Goal: Task Accomplishment & Management: Manage account settings

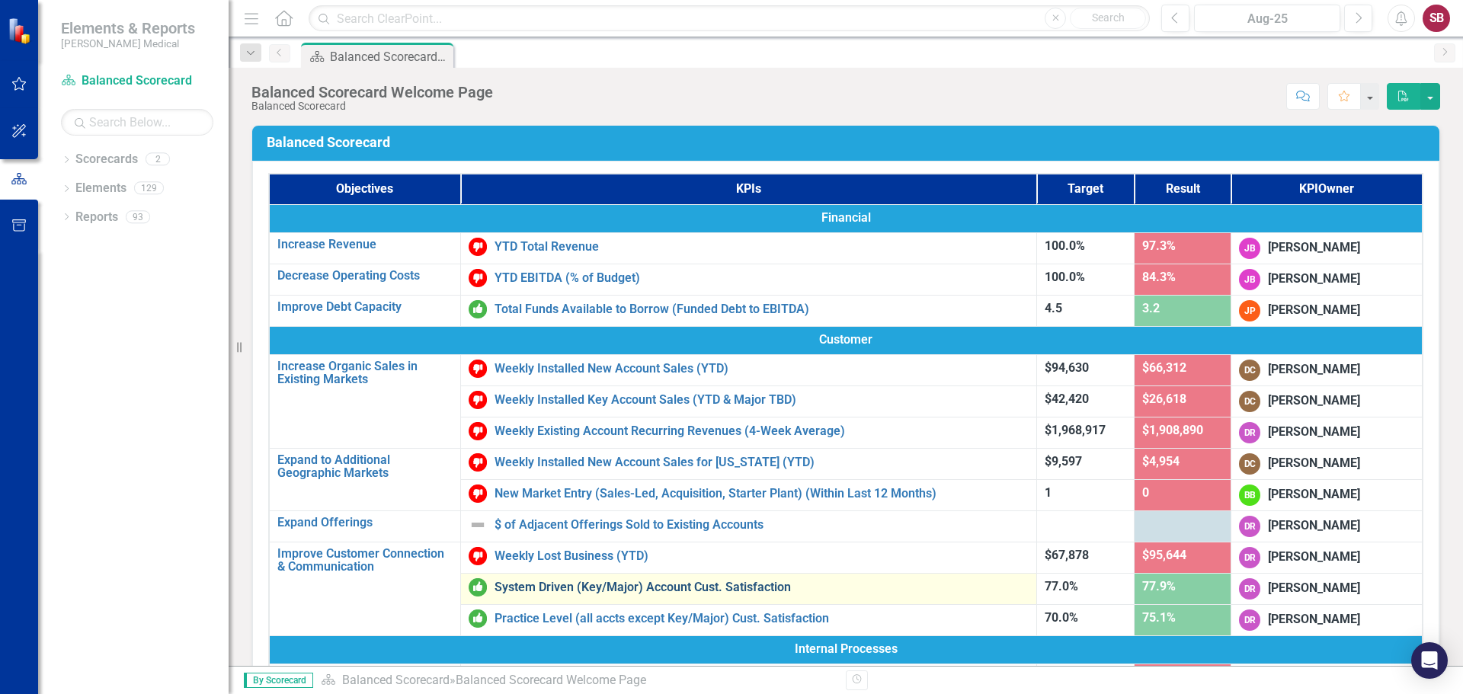
click at [610, 587] on link "System Driven (Key/Major) Account Cust. Satisfaction" at bounding box center [762, 588] width 534 height 14
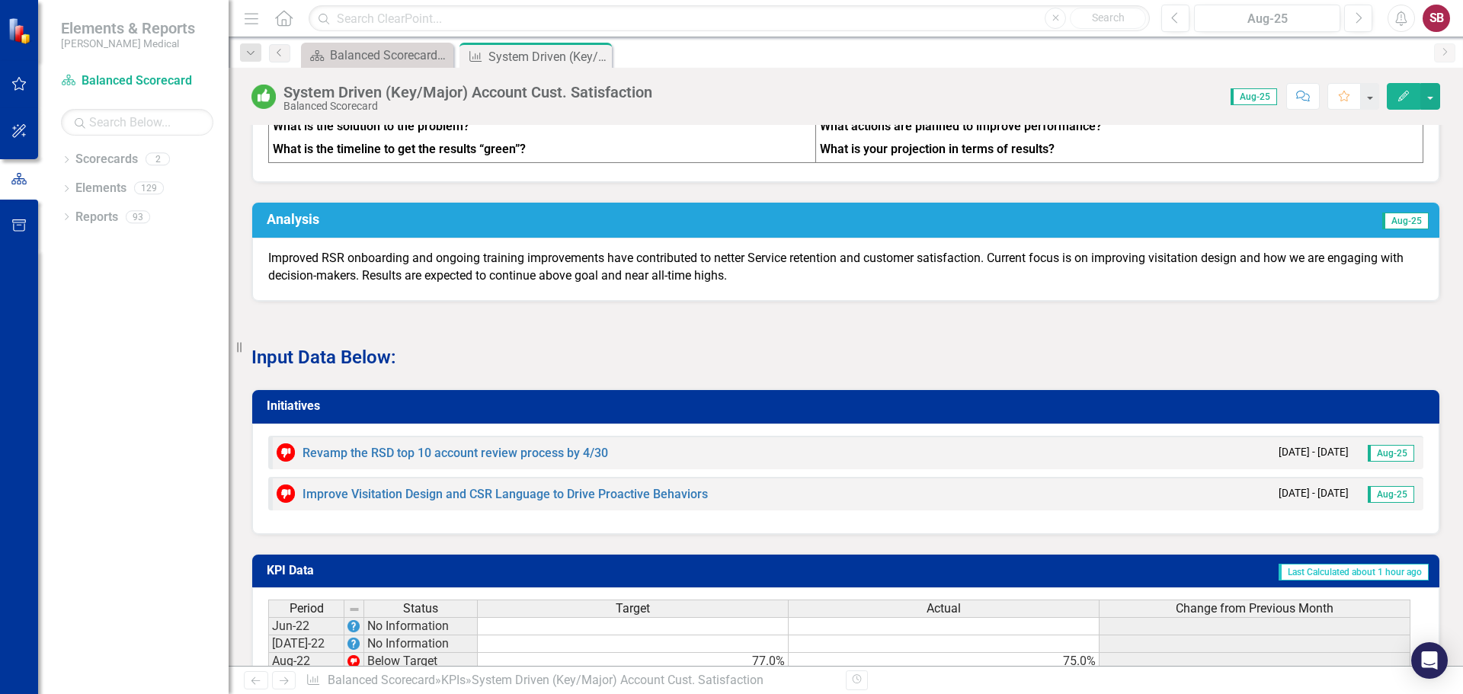
scroll to position [1846, 0]
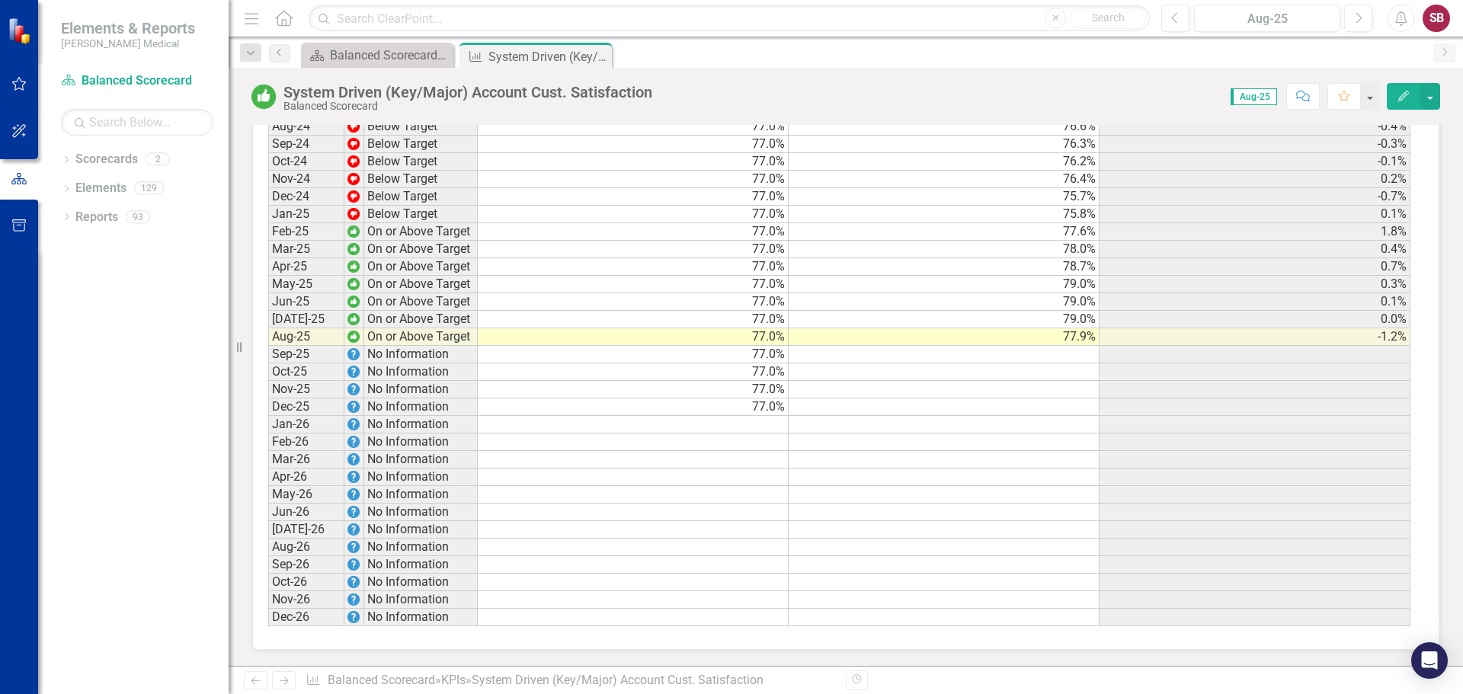
click at [1042, 318] on td "79.0%" at bounding box center [944, 320] width 311 height 18
click at [1072, 322] on td "79.0%" at bounding box center [944, 320] width 311 height 18
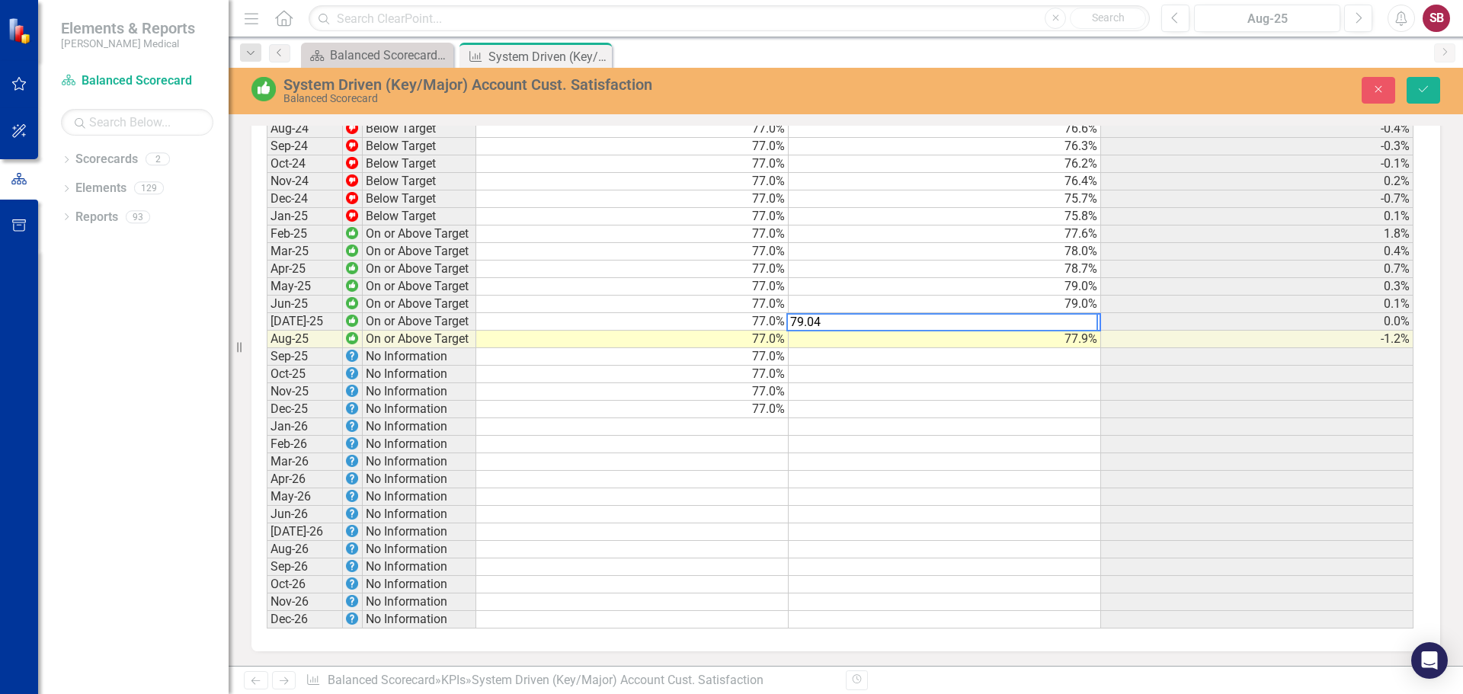
scroll to position [1848, 0]
type textarea "77.89"
click at [1430, 89] on button "Save" at bounding box center [1424, 90] width 34 height 27
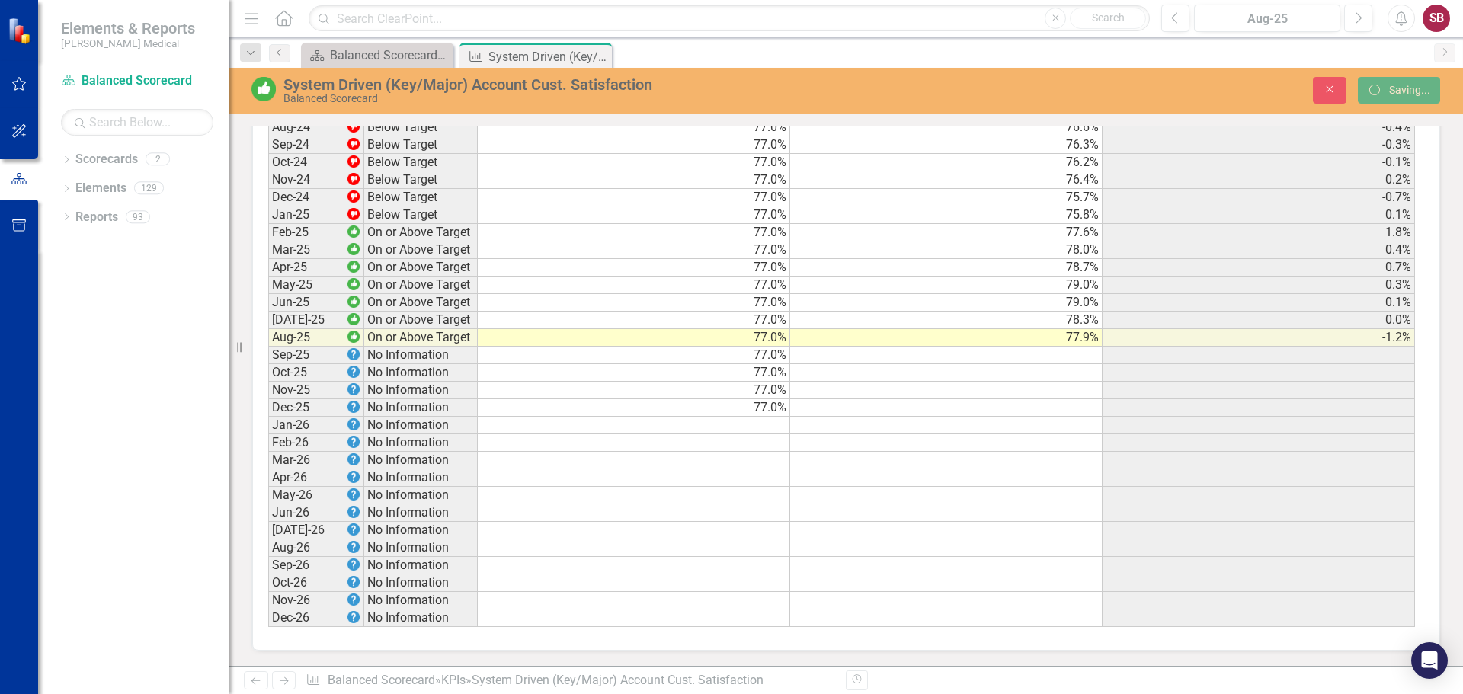
scroll to position [1845, 0]
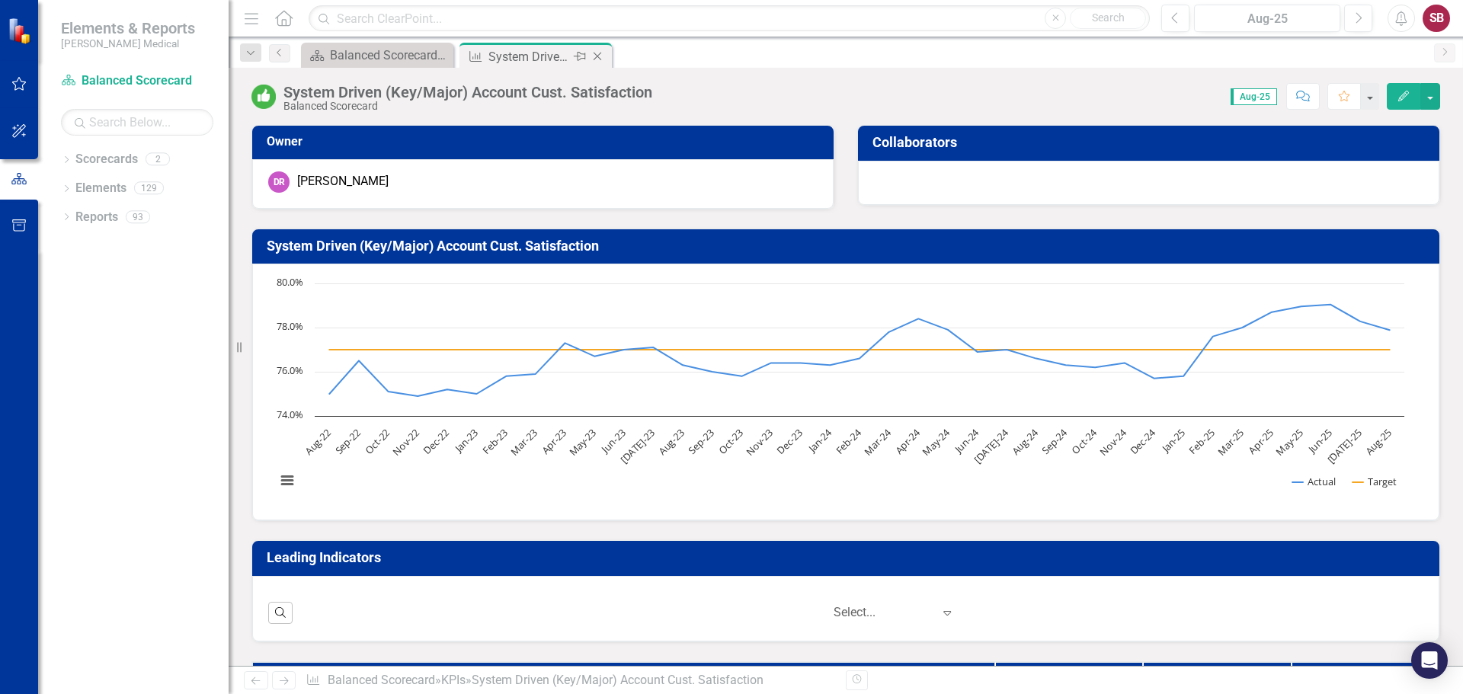
click at [599, 55] on icon at bounding box center [598, 57] width 8 height 8
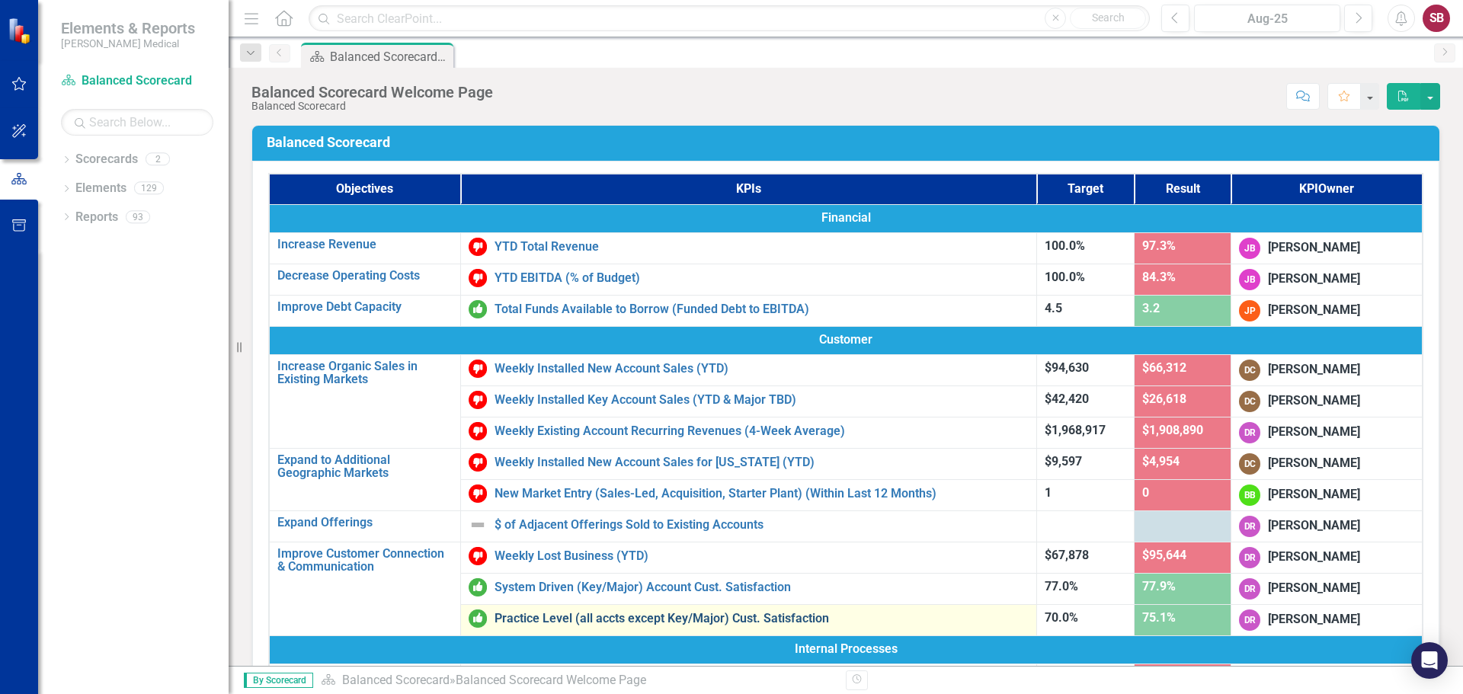
click at [570, 616] on link "Practice Level (all accts except Key/Major) Cust. Satisfaction" at bounding box center [762, 619] width 534 height 14
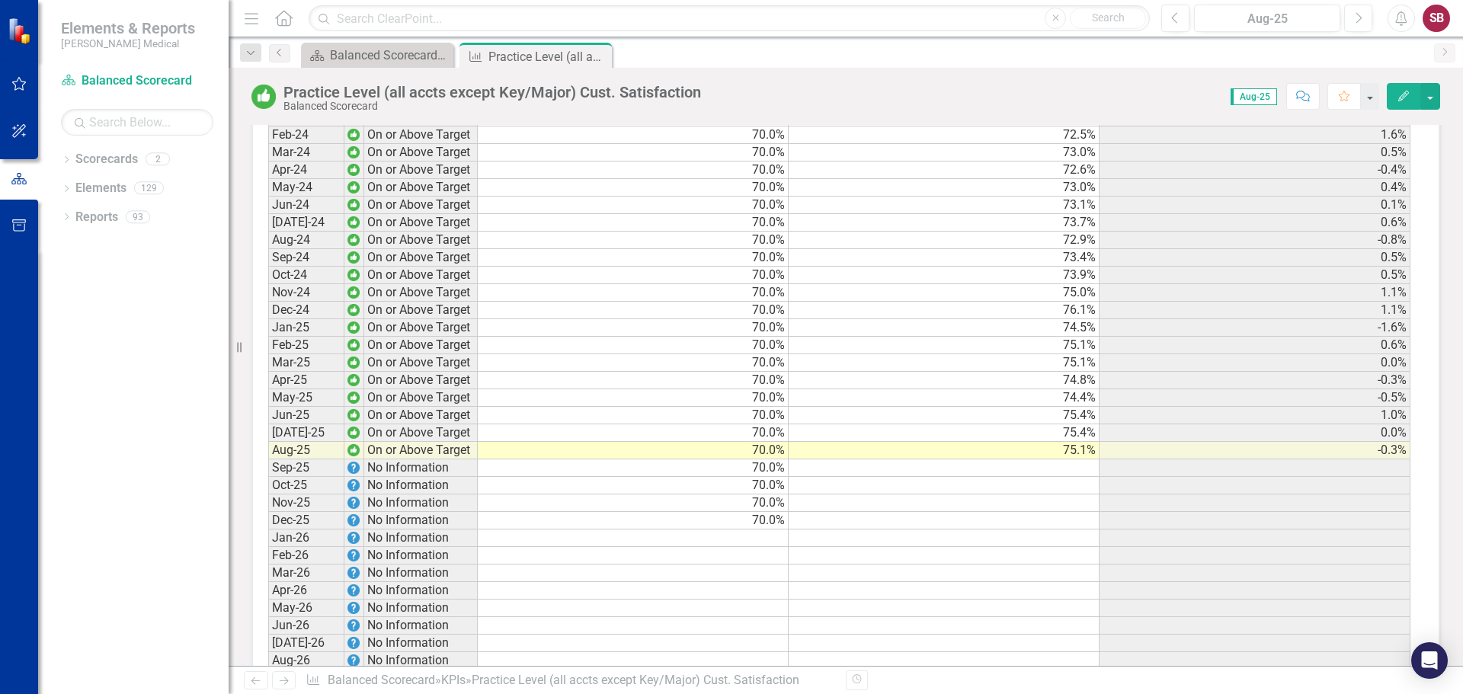
scroll to position [1676, 0]
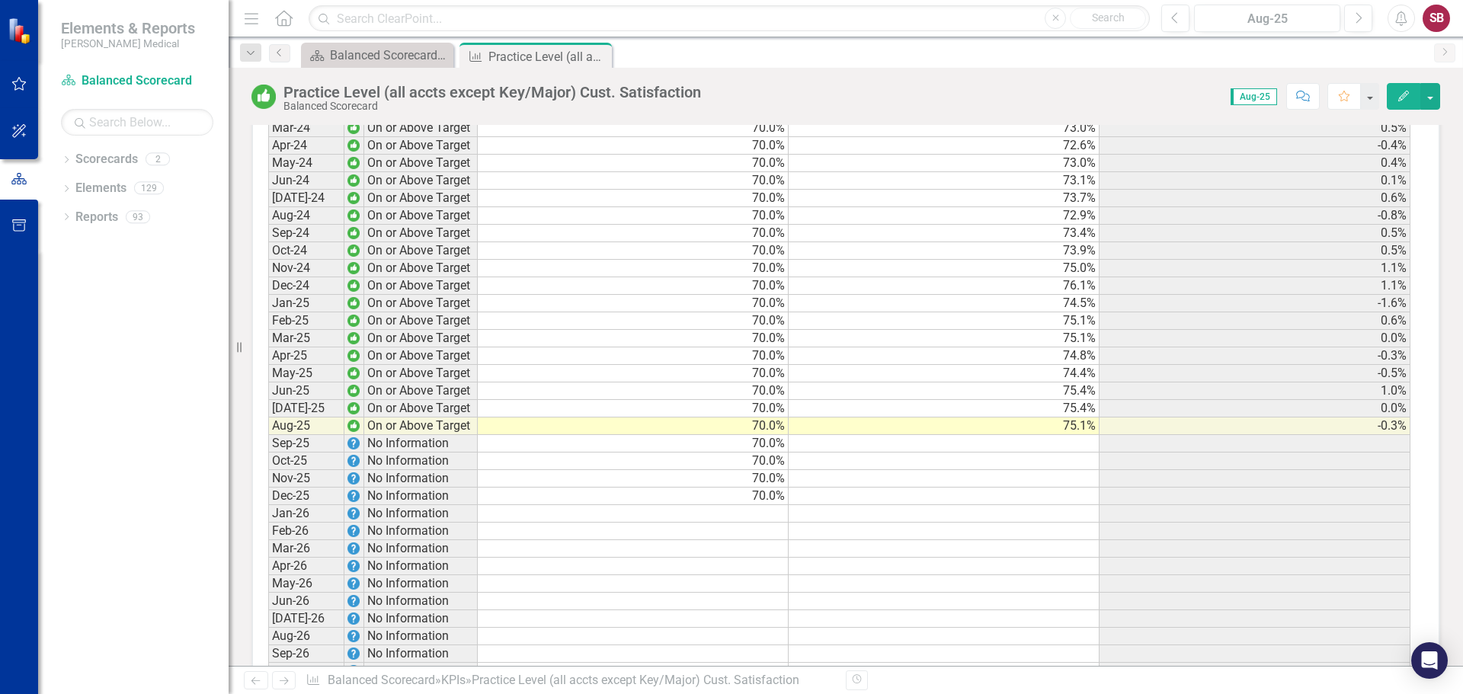
click at [1025, 418] on td "75.4%" at bounding box center [944, 409] width 311 height 18
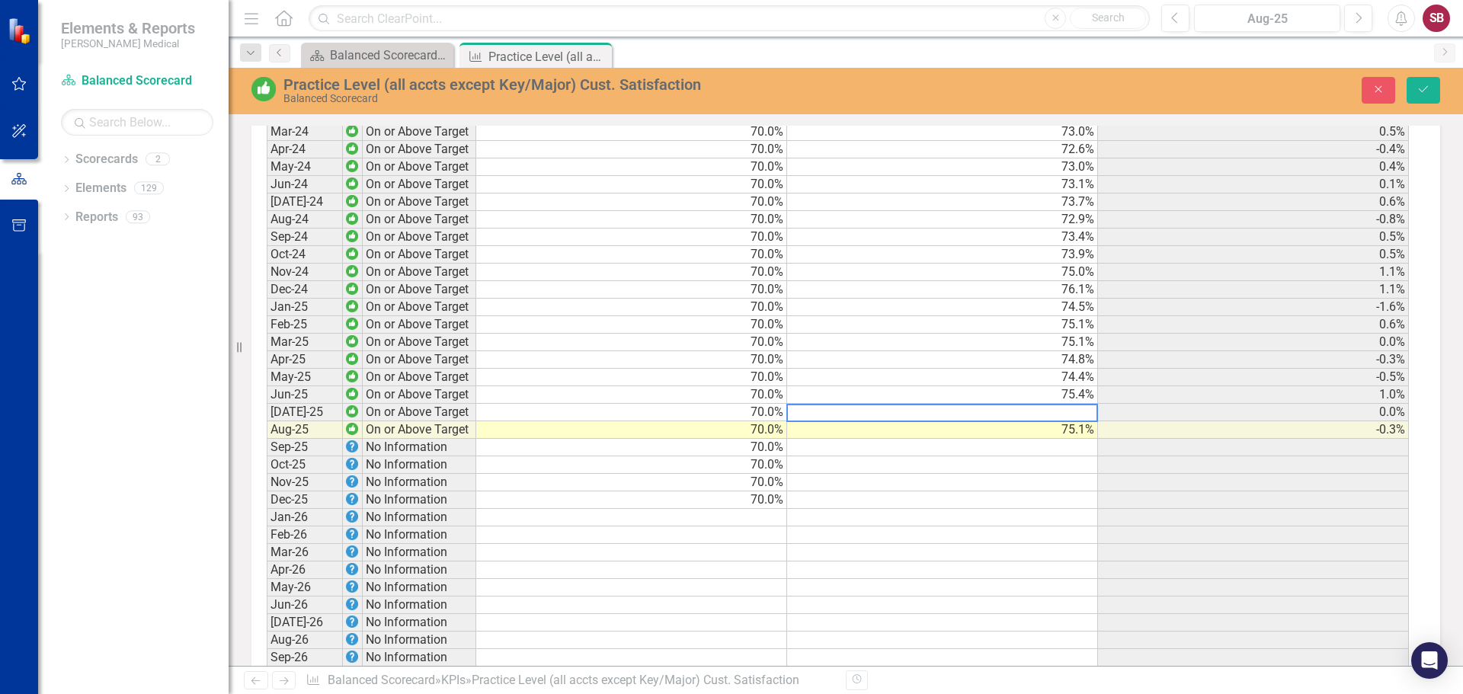
scroll to position [1679, 0]
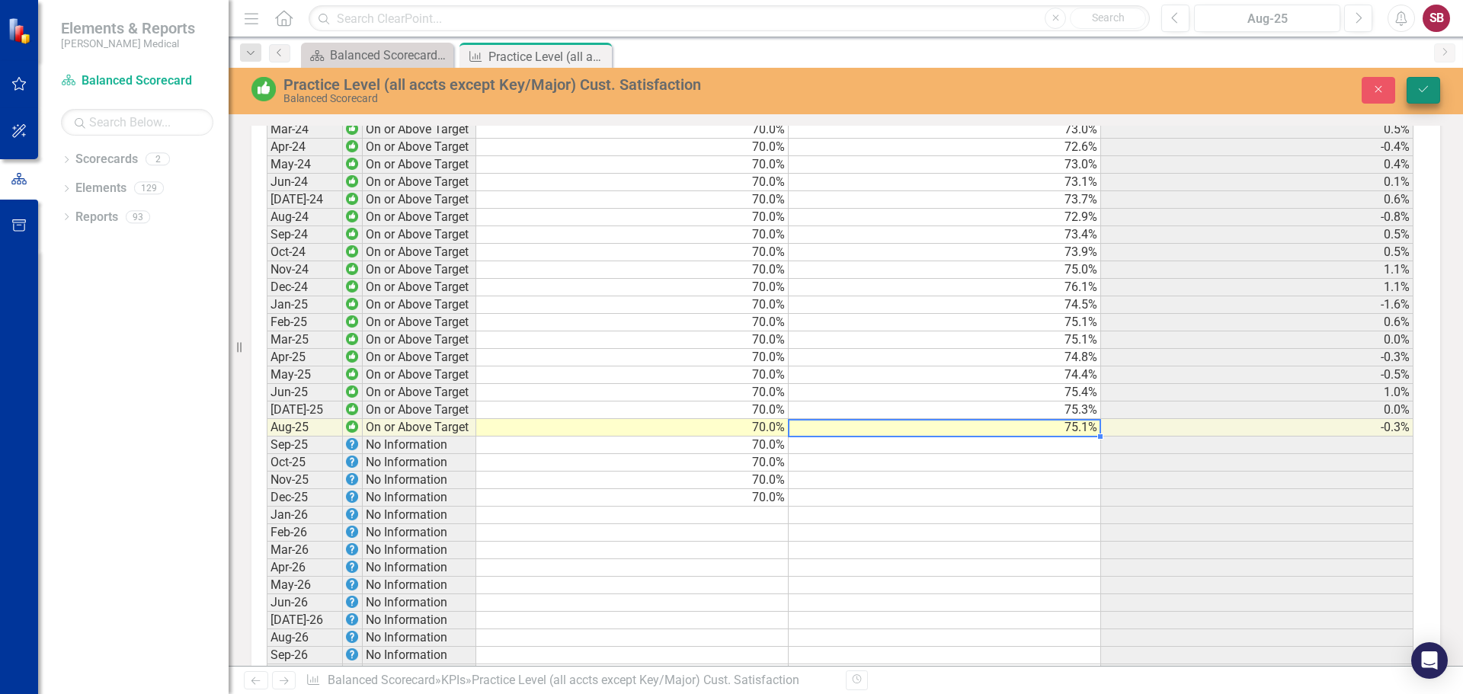
type textarea "75.1"
click at [1413, 94] on button "Save" at bounding box center [1424, 90] width 34 height 27
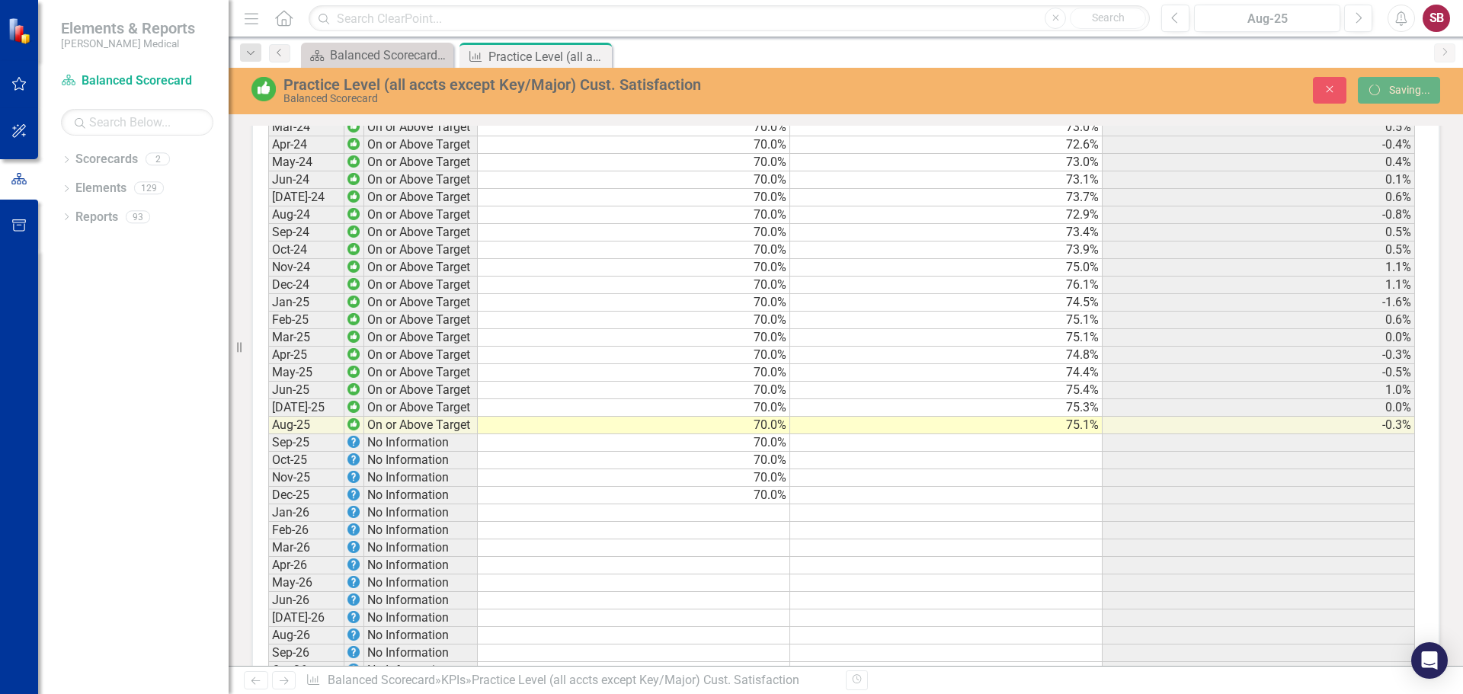
scroll to position [1676, 0]
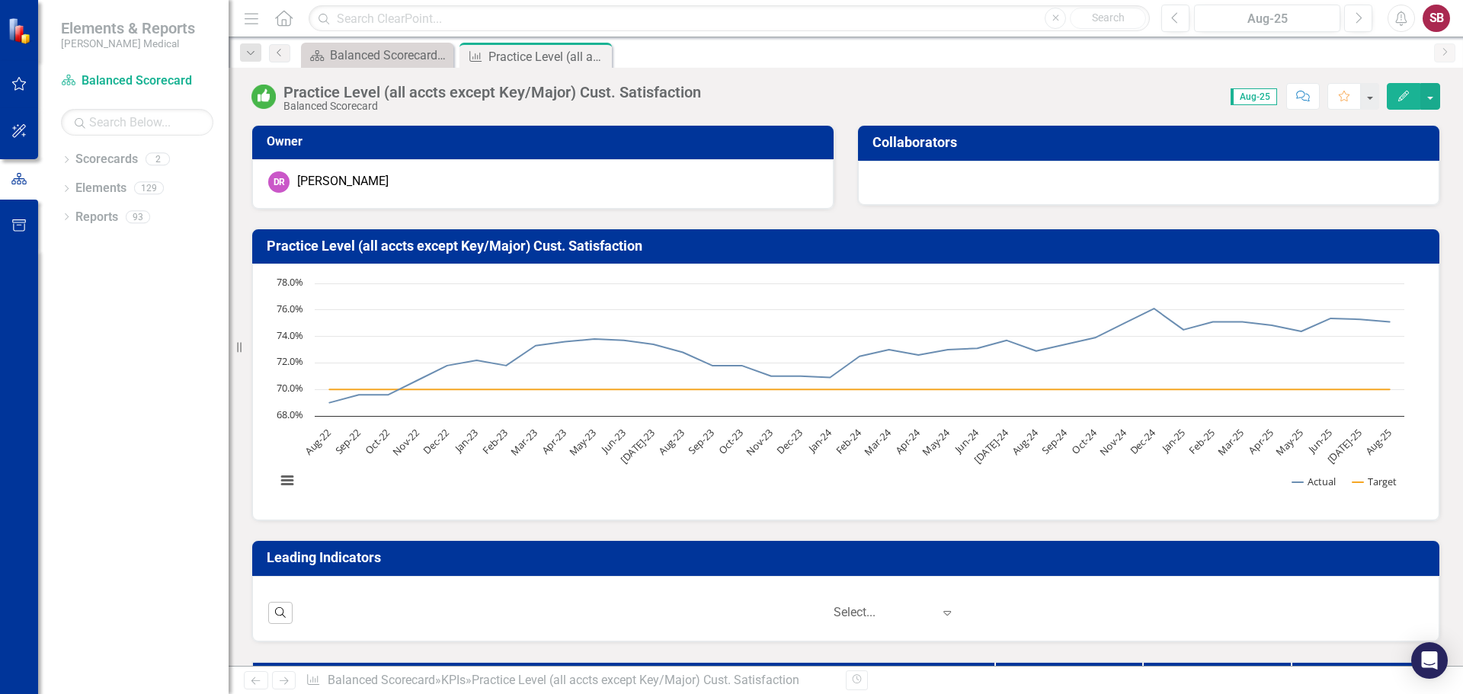
click at [171, 355] on div "Dropdown Scorecards 2 Balanced Scorecard Marketing Dropdown Elements 129 Dropdo…" at bounding box center [133, 420] width 190 height 547
